Goal: Find specific page/section: Find specific page/section

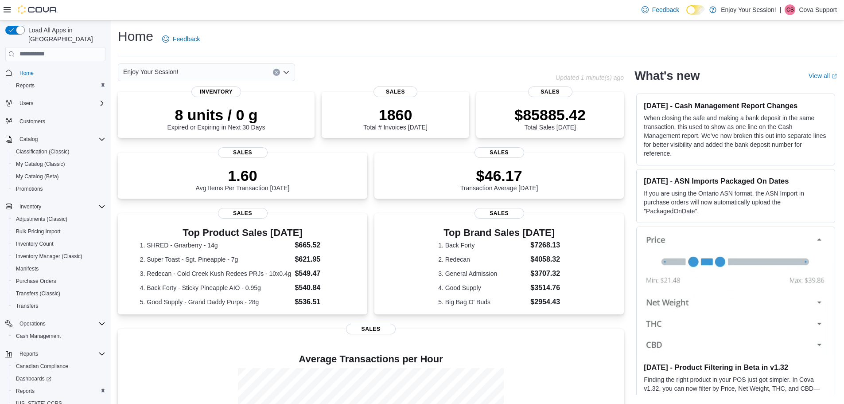
click at [831, 12] on p "Cova Support" at bounding box center [818, 9] width 38 height 11
click at [794, 94] on ul "Change Password Help Cova Learning Sign Out" at bounding box center [792, 58] width 89 height 78
click at [789, 87] on span "Sign Out" at bounding box center [780, 86] width 24 height 9
